Goal: Information Seeking & Learning: Learn about a topic

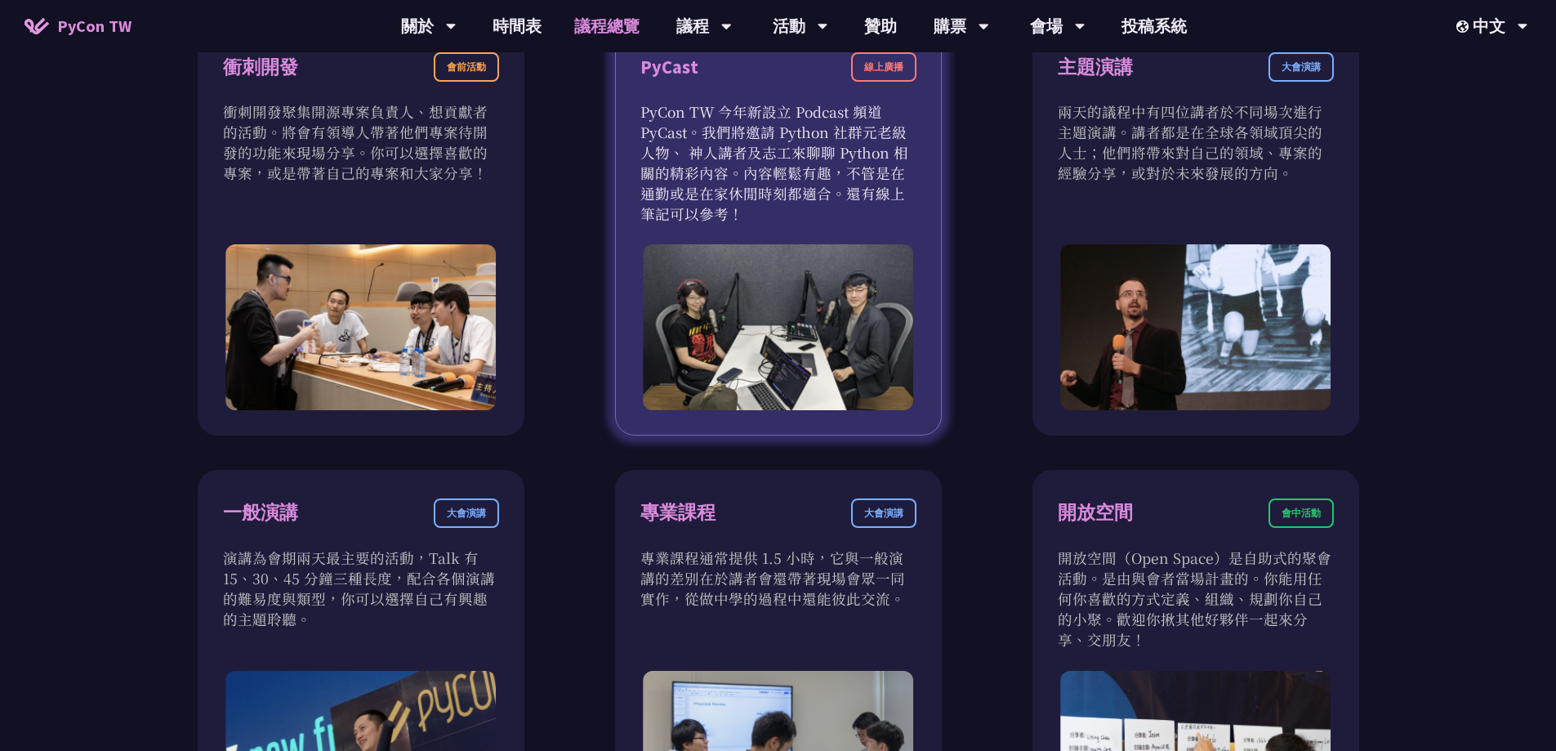
scroll to position [477, 0]
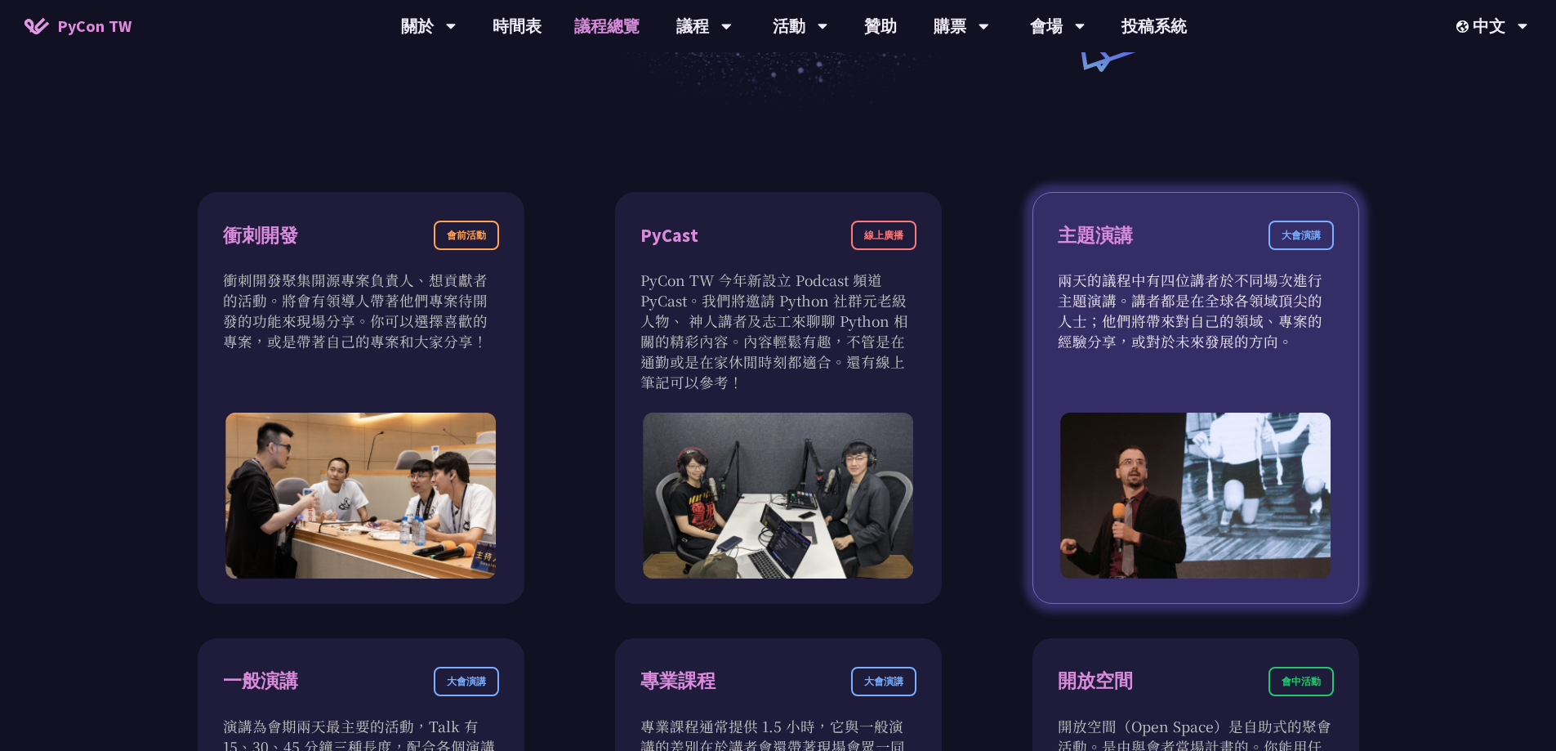
drag, startPoint x: 1284, startPoint y: 238, endPoint x: 1268, endPoint y: 245, distance: 17.9
click at [1283, 238] on div "大會演講" at bounding box center [1301, 235] width 65 height 29
click at [1095, 420] on img at bounding box center [1195, 496] width 271 height 166
click at [1095, 252] on div "主題演講 大會演講" at bounding box center [1196, 245] width 276 height 49
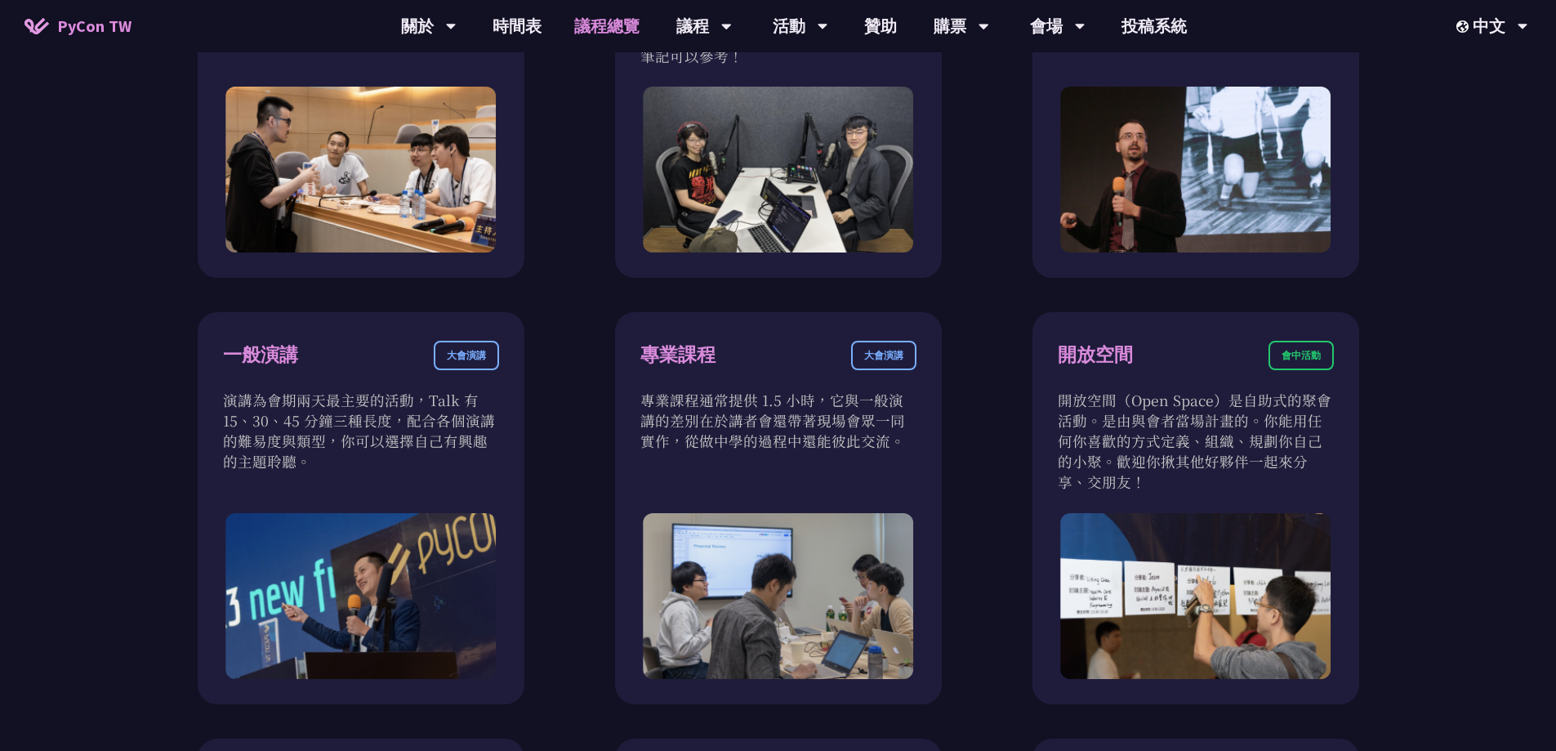
scroll to position [804, 0]
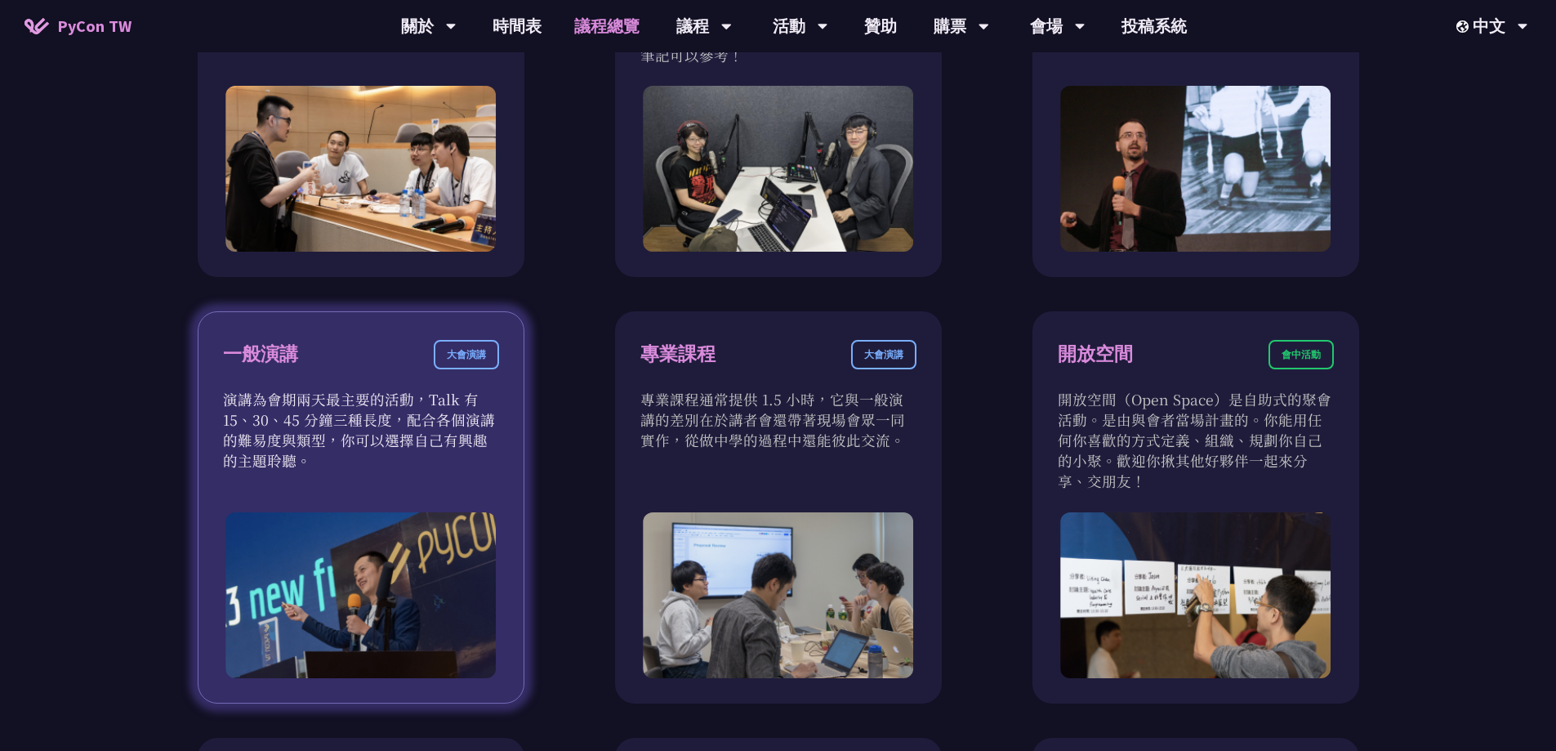
click at [427, 422] on p "演講為會期兩天最主要的活動，Talk 有 15、30、45 分鐘三種長度，配合各個演講的難易度與類型，你可以選擇自己有興趣的主題聆聽。" at bounding box center [361, 430] width 276 height 82
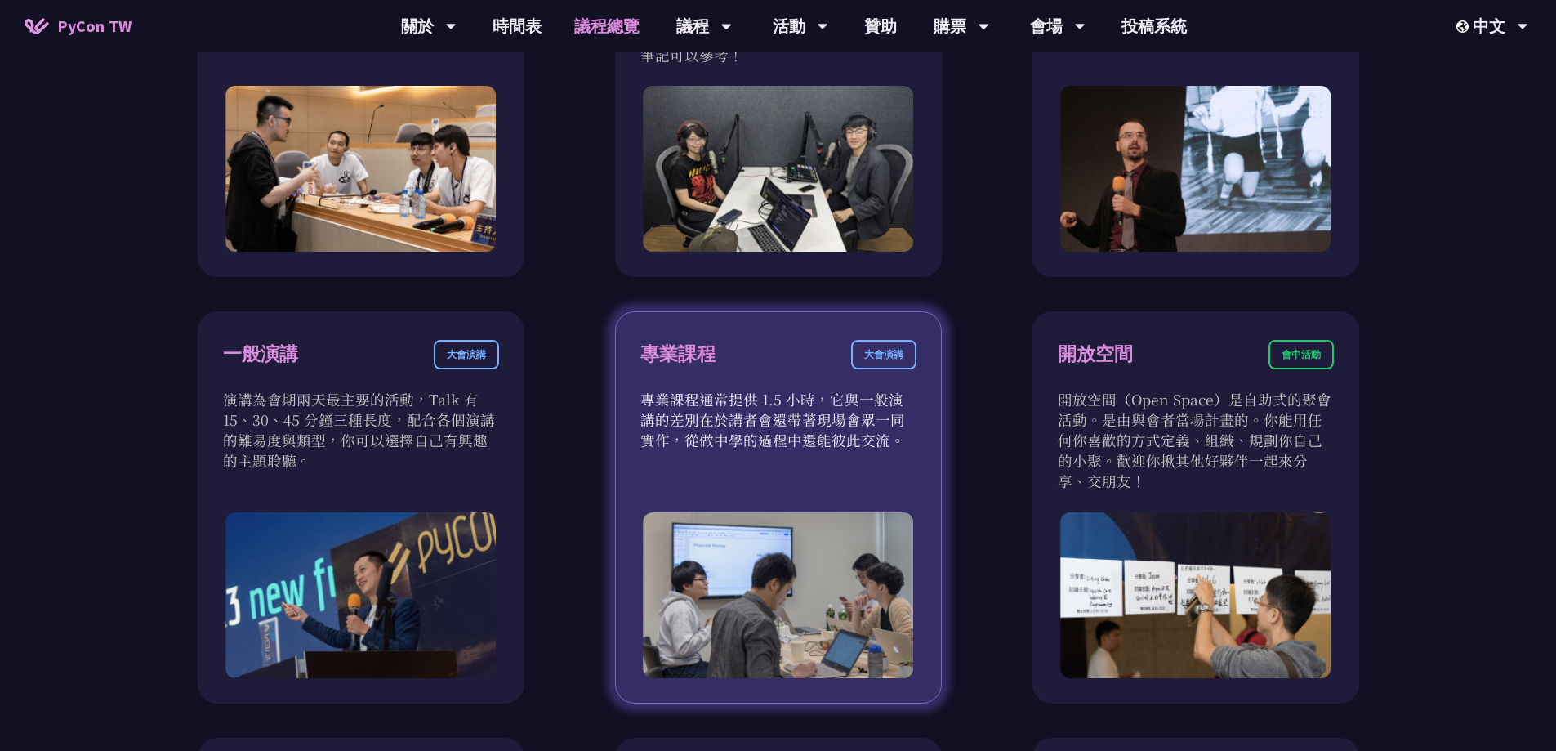
click at [890, 355] on div "大會演講" at bounding box center [883, 354] width 65 height 29
click at [716, 366] on div "專業課程 大會演講" at bounding box center [778, 364] width 276 height 49
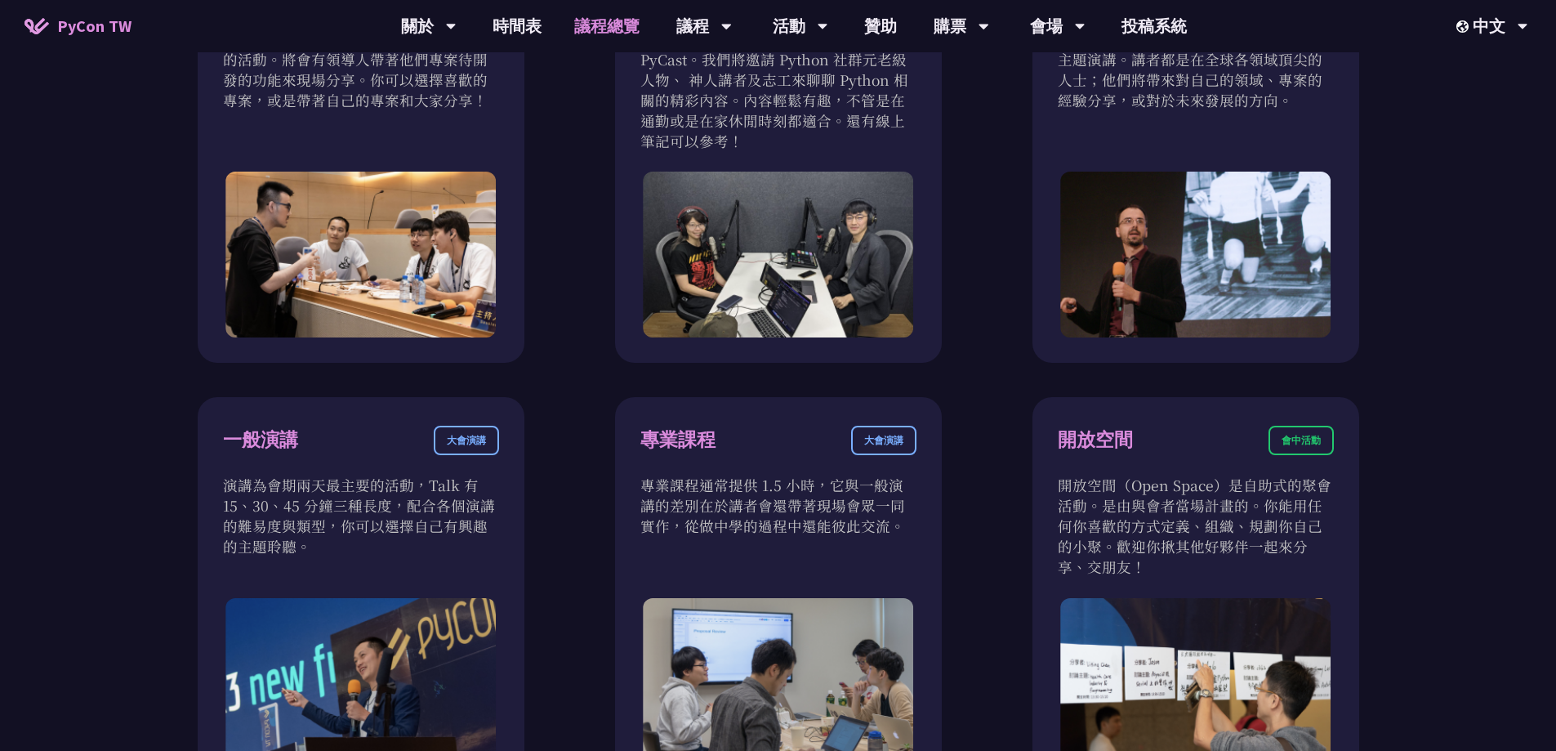
scroll to position [477, 0]
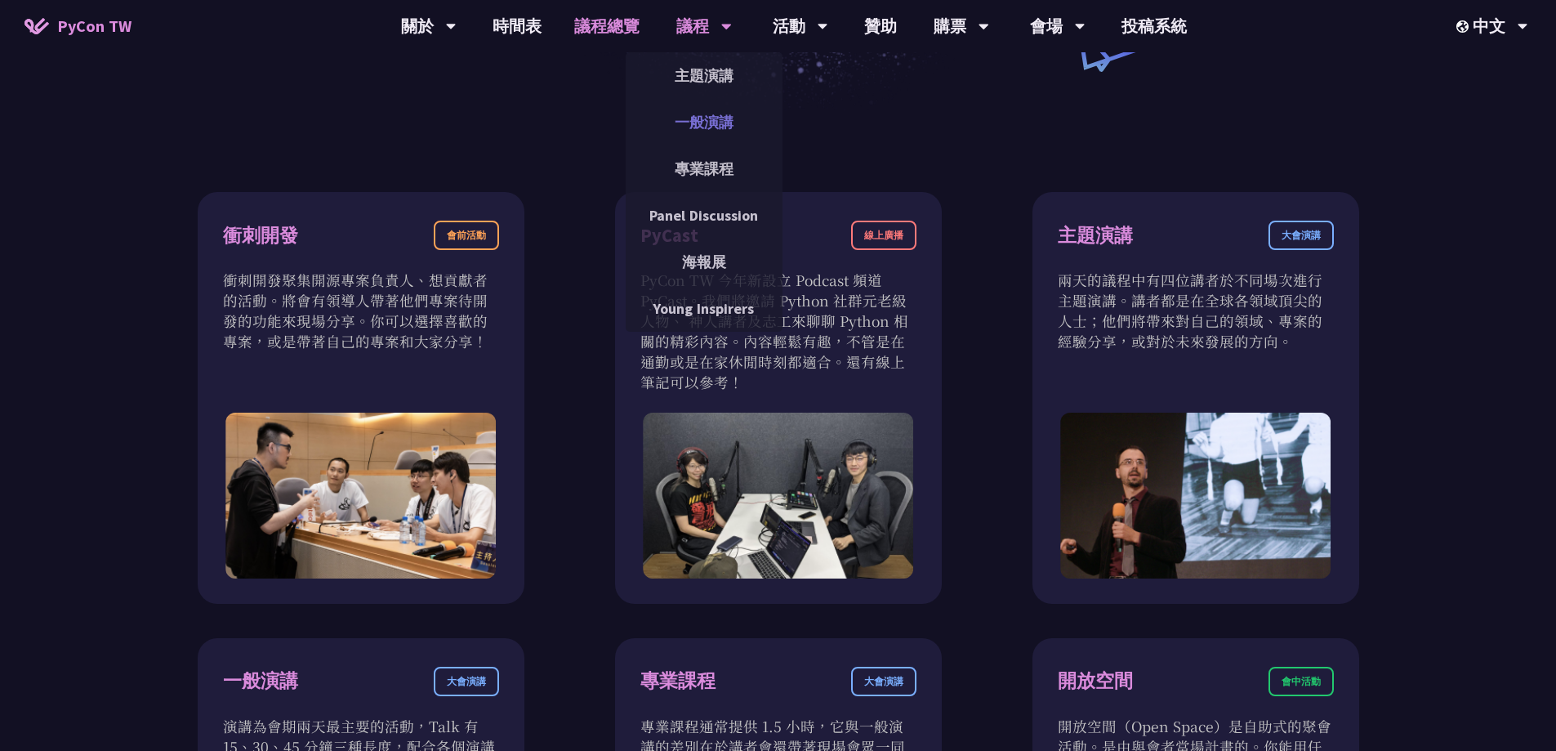
click at [688, 123] on link "一般演講" at bounding box center [704, 122] width 157 height 38
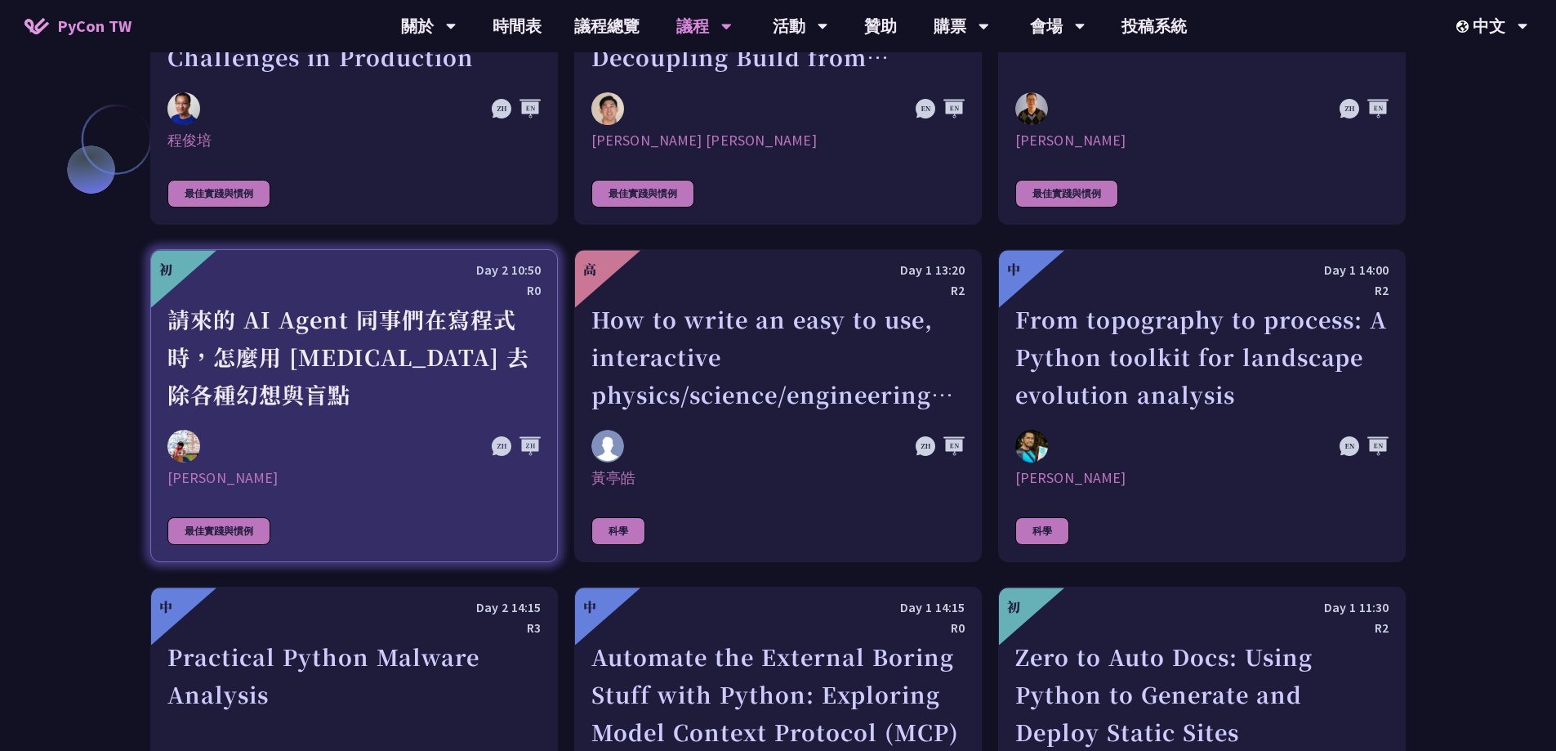
scroll to position [4085, 0]
click at [247, 516] on div "最佳實踐與慣例" at bounding box center [218, 530] width 103 height 28
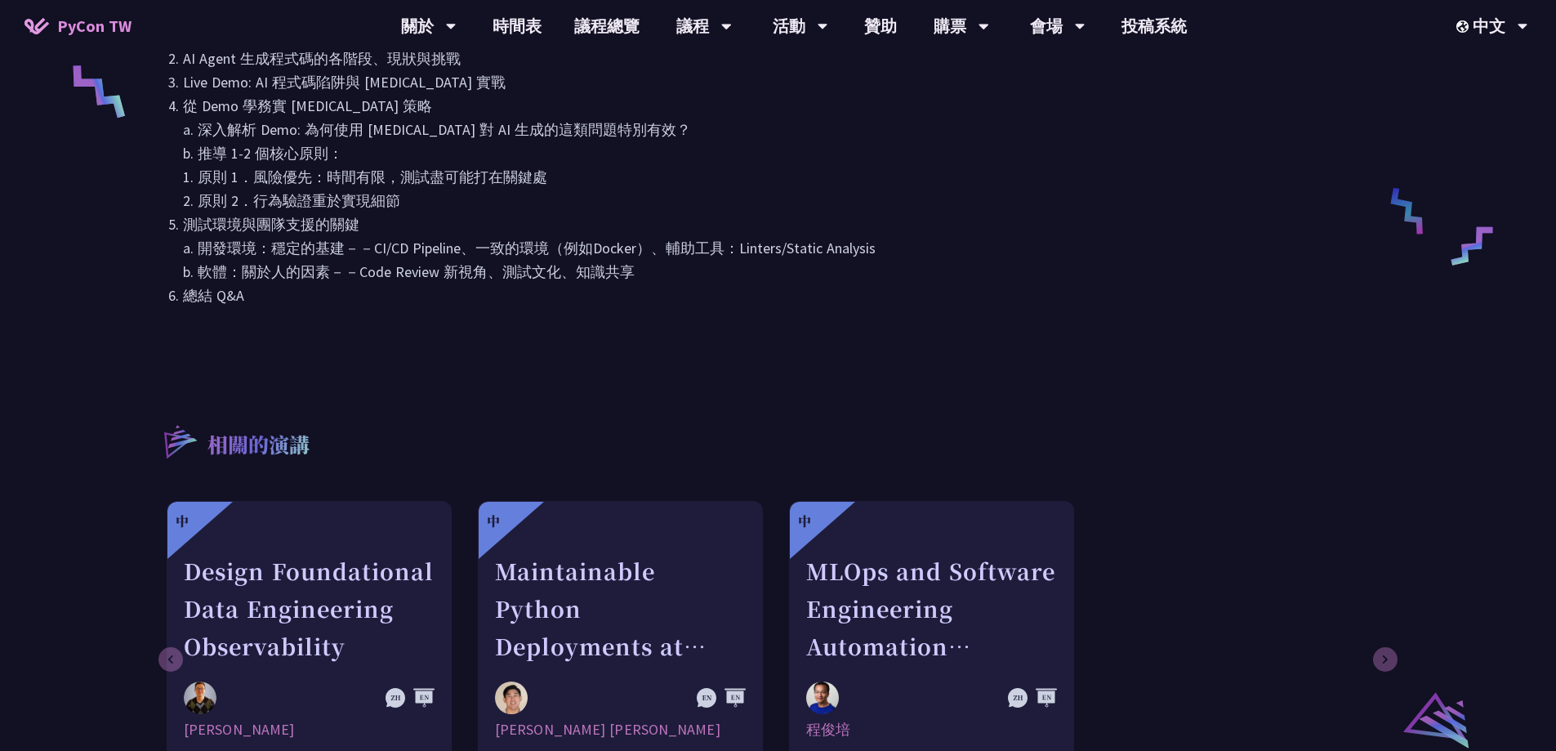
scroll to position [735, 0]
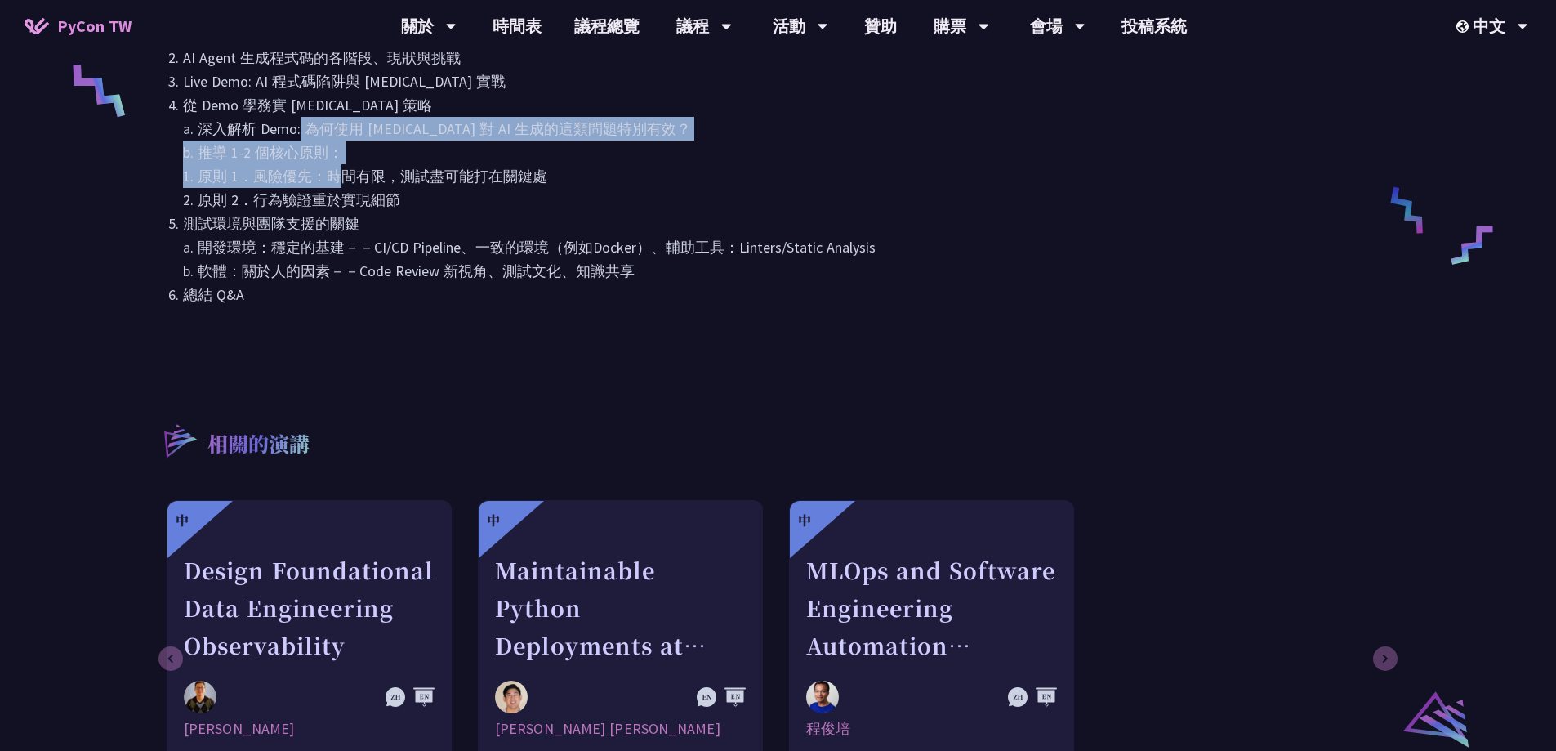
drag, startPoint x: 296, startPoint y: 181, endPoint x: 322, endPoint y: 228, distance: 53.4
click at [321, 212] on li "從 Demo 學務實 [MEDICAL_DATA] 策略 a. 深入解析 Demo: 為何使用 [MEDICAL_DATA] 對 AI 生成的這類問題特別有效…" at bounding box center [786, 152] width 1207 height 118
click at [322, 212] on li "從 Demo 學務實 [MEDICAL_DATA] 策略 a. 深入解析 Demo: 為何使用 [MEDICAL_DATA] 對 AI 生成的這類問題特別有效…" at bounding box center [786, 152] width 1207 height 118
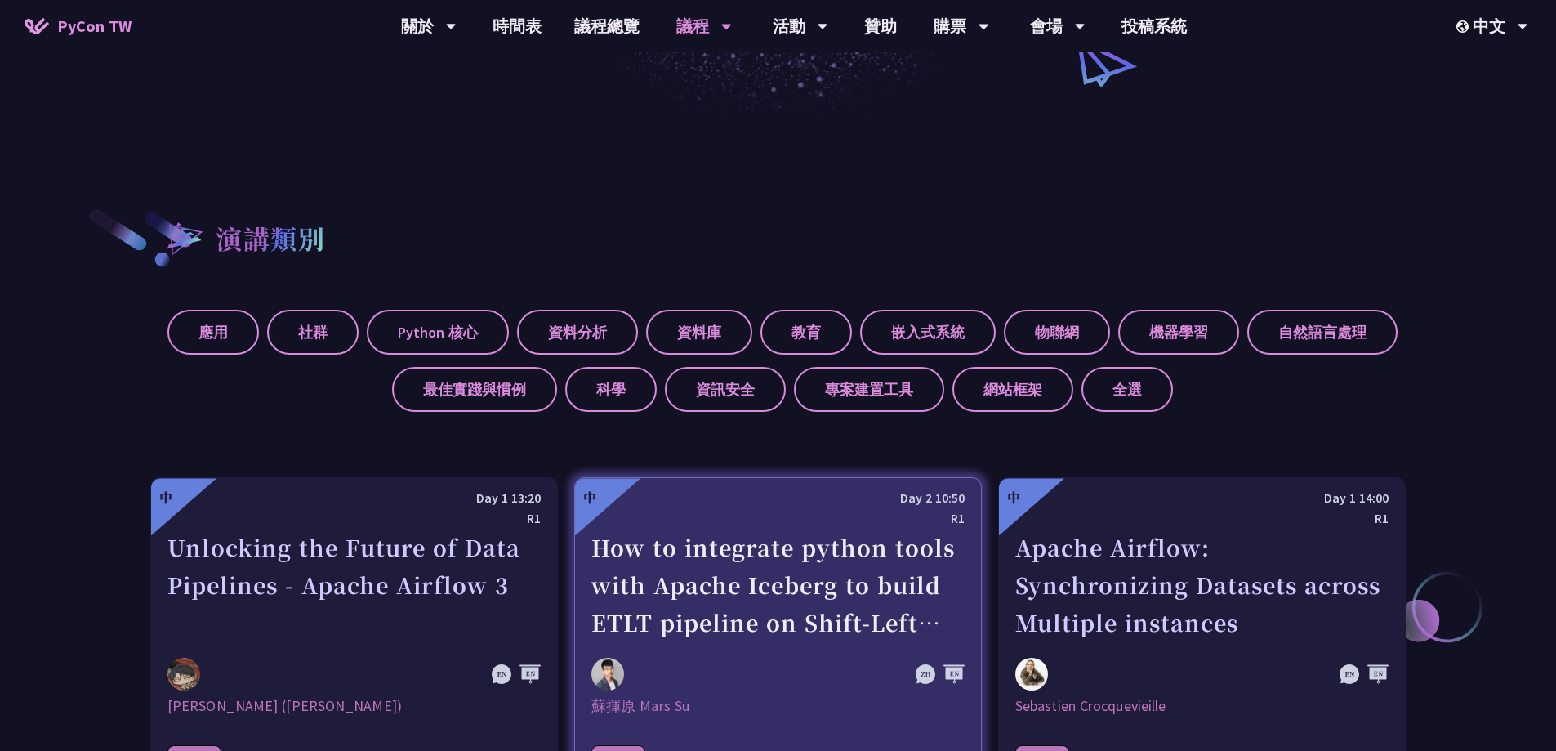
scroll to position [463, 0]
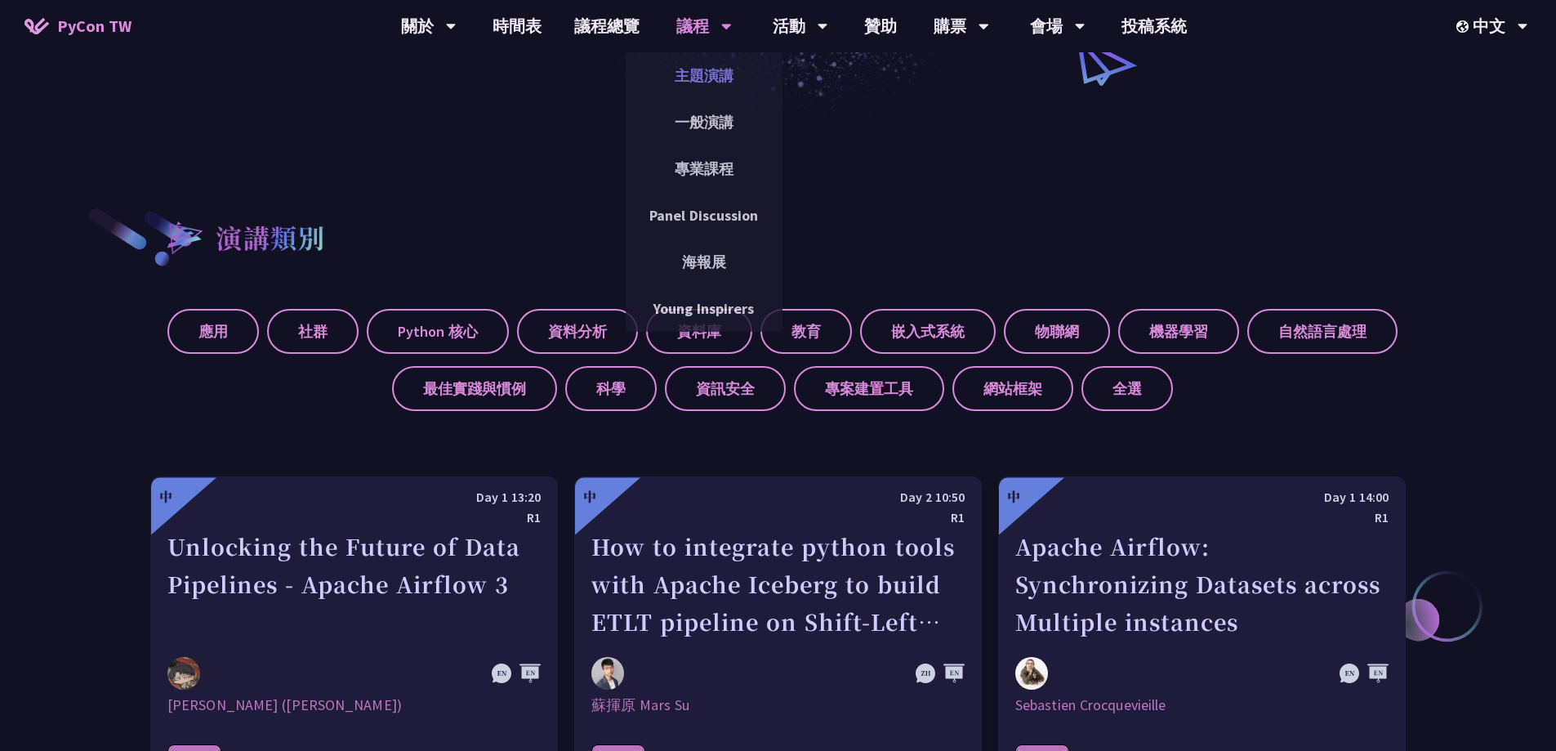
click at [683, 69] on link "主題演講" at bounding box center [704, 75] width 157 height 38
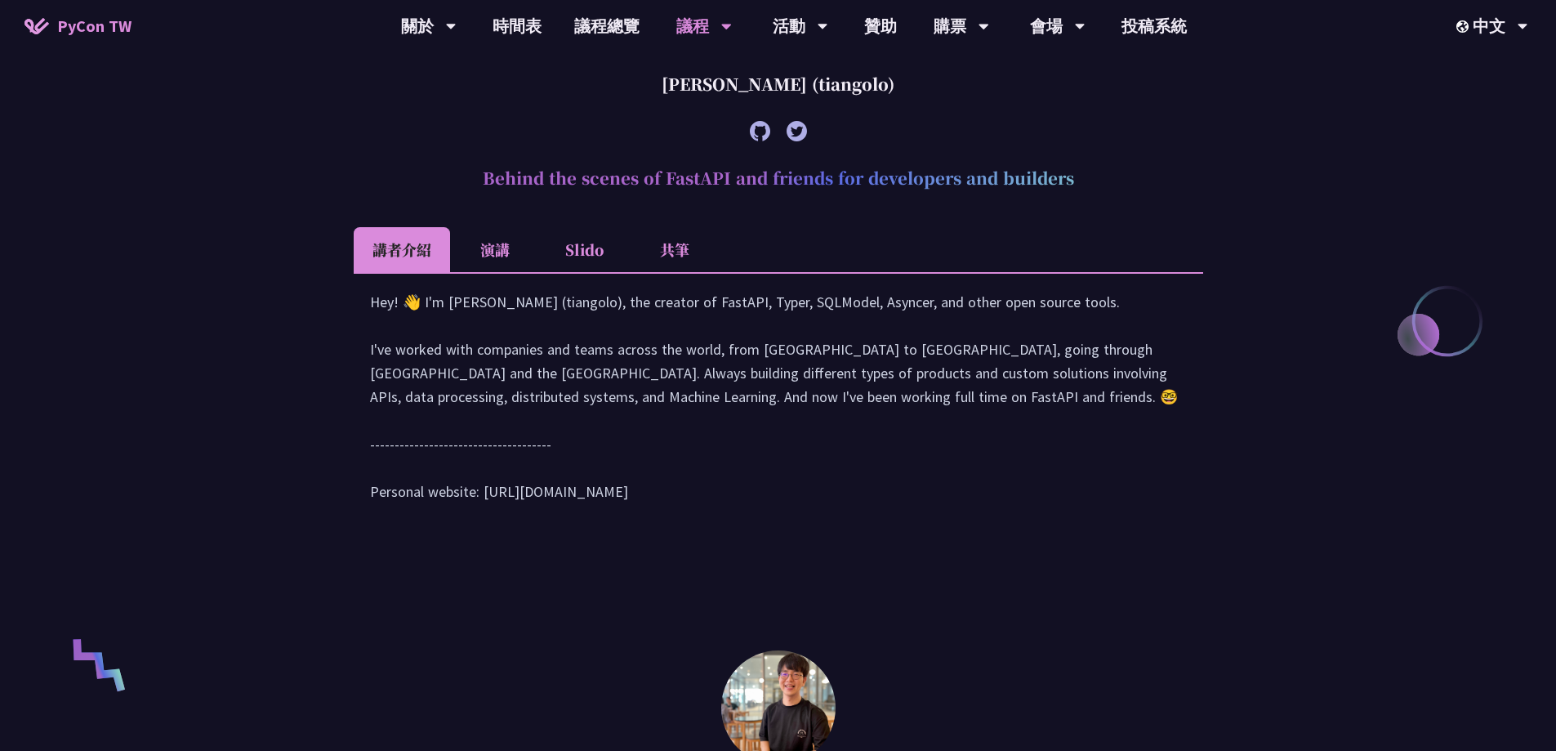
scroll to position [640, 0]
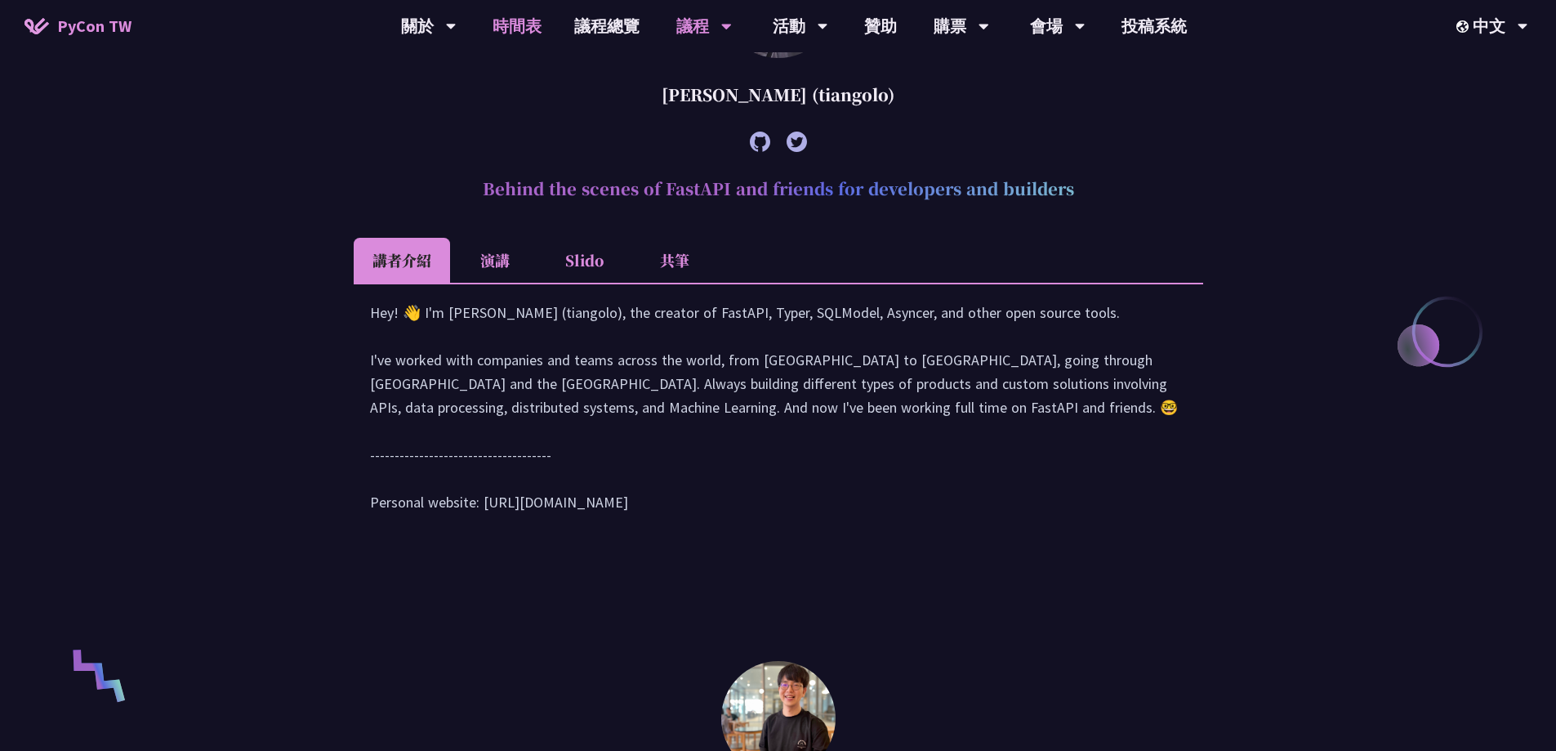
click at [535, 36] on link "時間表" at bounding box center [517, 26] width 82 height 52
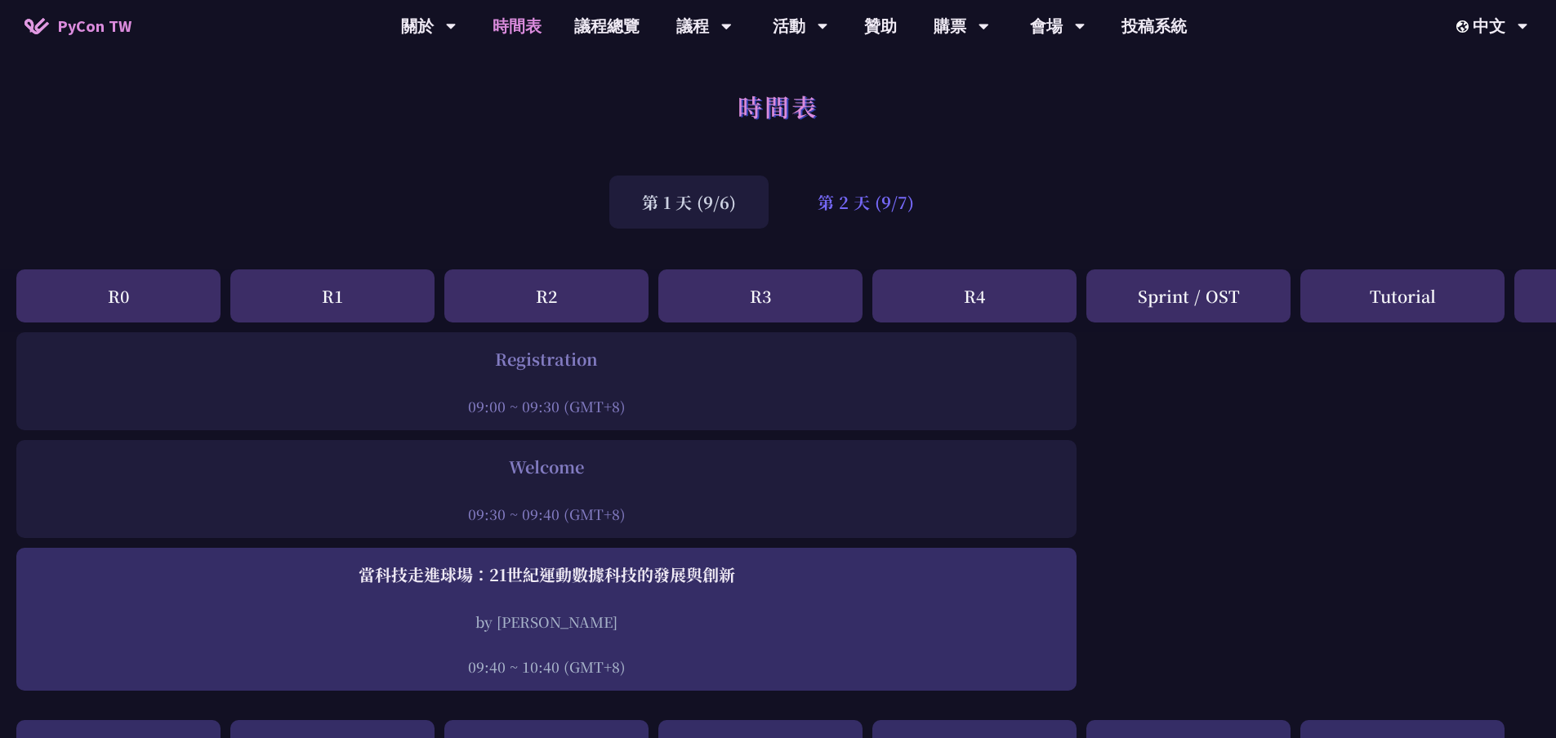
click at [839, 192] on div "第 2 天 (9/7)" at bounding box center [866, 202] width 162 height 53
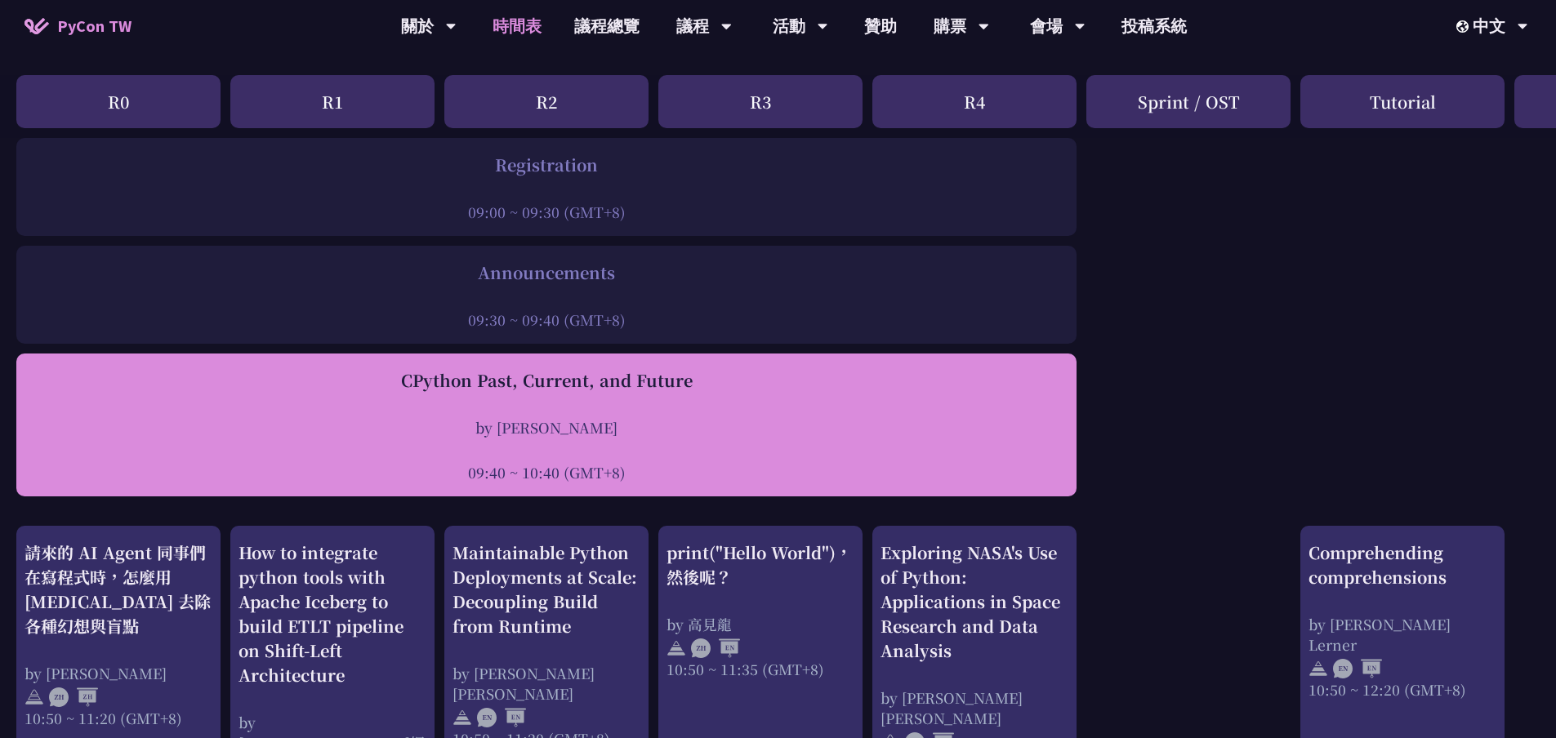
scroll to position [245, 0]
